Goal: Check status

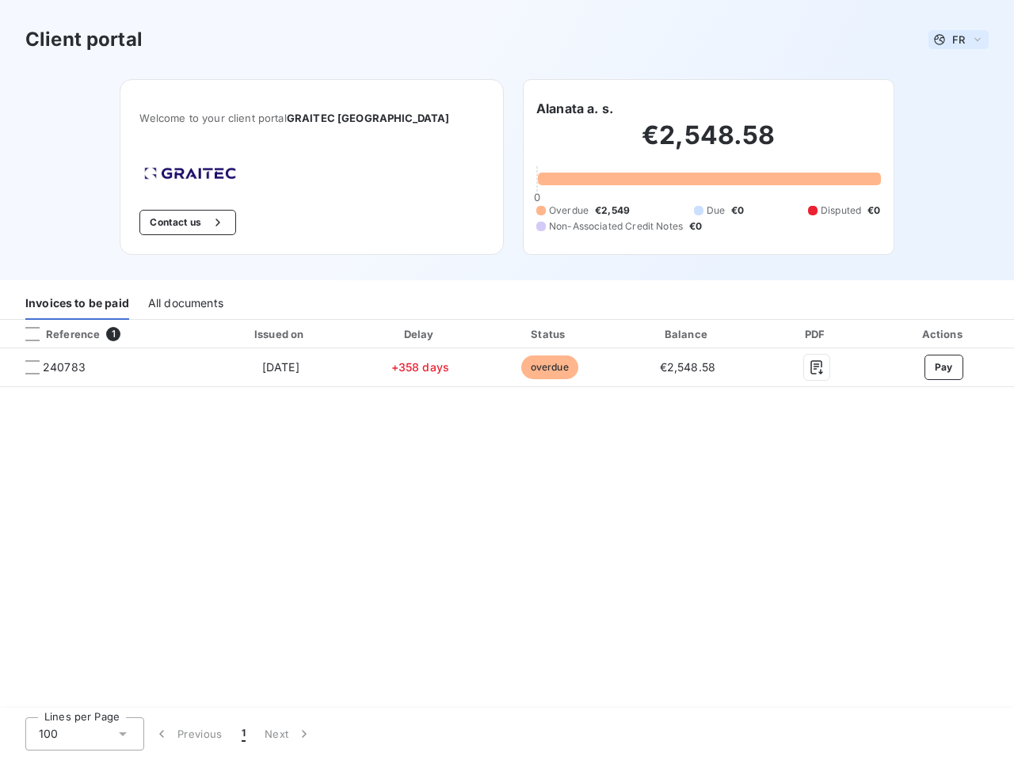
click at [958, 40] on span "FR" at bounding box center [958, 39] width 13 height 13
click at [215, 222] on button "Contact us" at bounding box center [187, 222] width 96 height 25
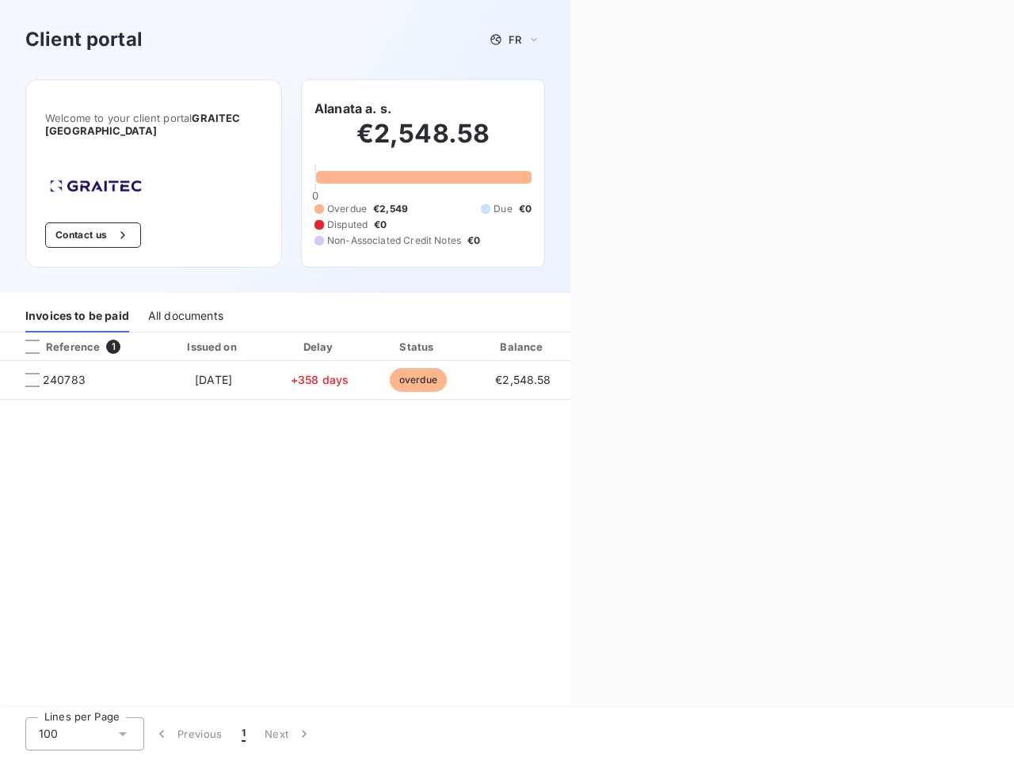
click at [574, 108] on div "Contact us Fill out the form below, and a member of our team will get back to y…" at bounding box center [791, 380] width 443 height 760
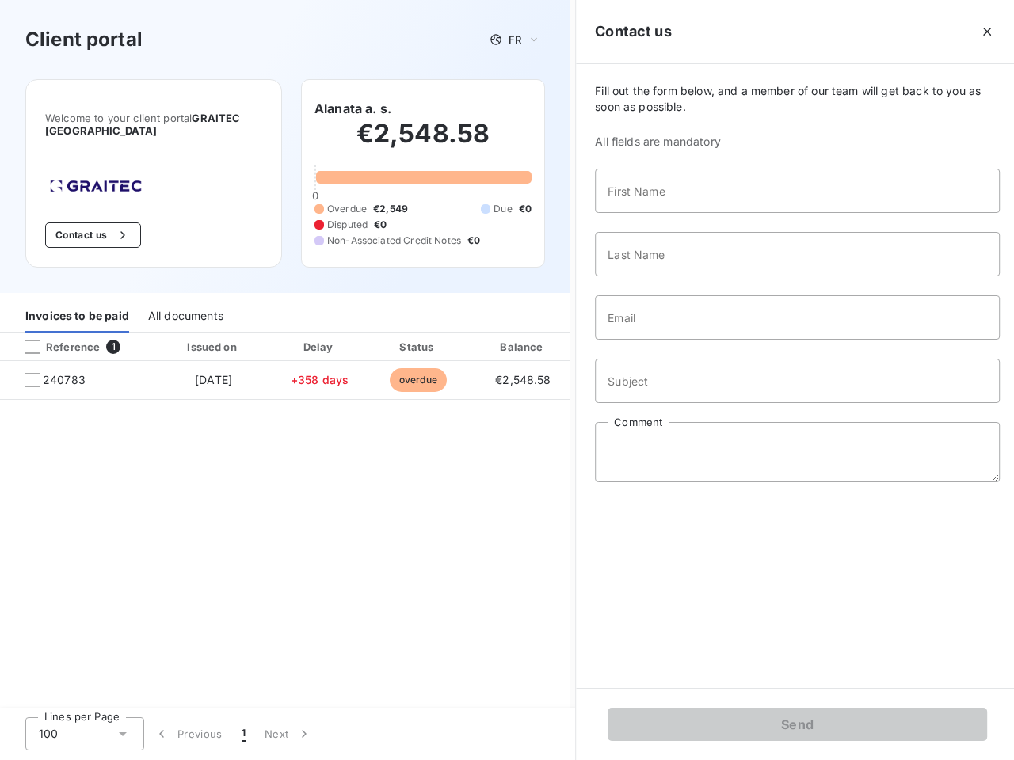
click at [77, 303] on div "Invoices to be paid" at bounding box center [77, 315] width 104 height 33
click at [184, 303] on div "All documents" at bounding box center [185, 315] width 75 height 33
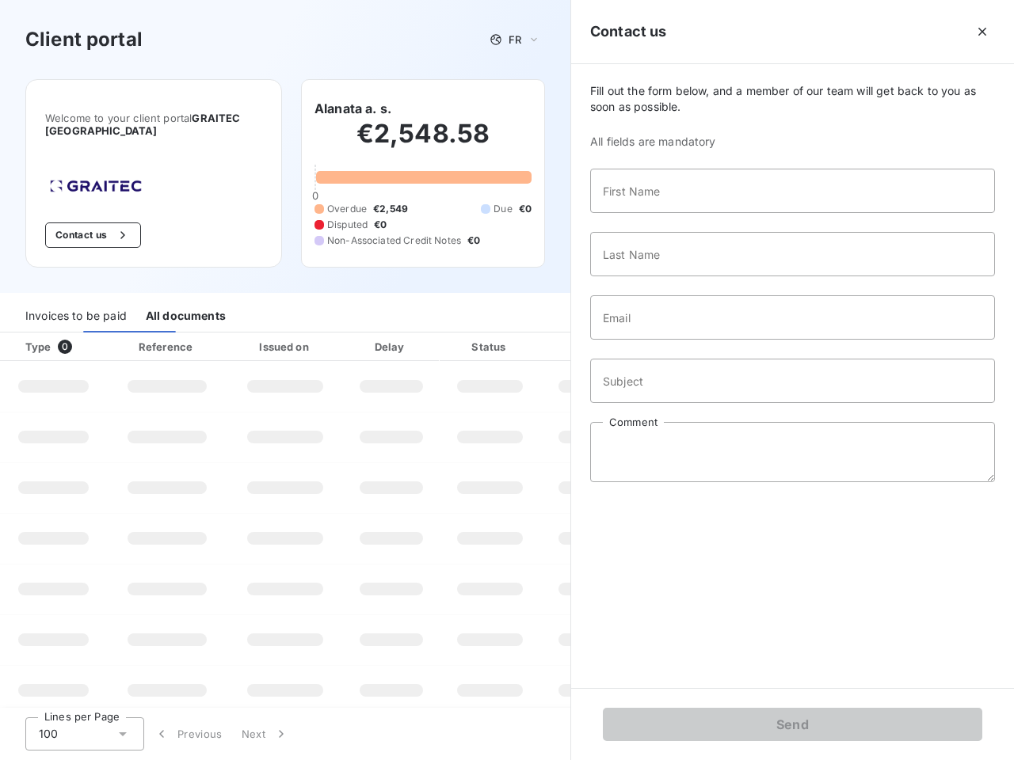
click at [101, 334] on th "Type 0" at bounding box center [53, 347] width 107 height 29
click at [32, 334] on th "Type 0" at bounding box center [53, 347] width 107 height 29
click at [280, 334] on th "Issued on" at bounding box center [285, 347] width 116 height 29
click at [420, 334] on th "Delay" at bounding box center [391, 347] width 97 height 29
click at [549, 334] on th "Amount" at bounding box center [594, 347] width 108 height 29
